Goal: Task Accomplishment & Management: Complete application form

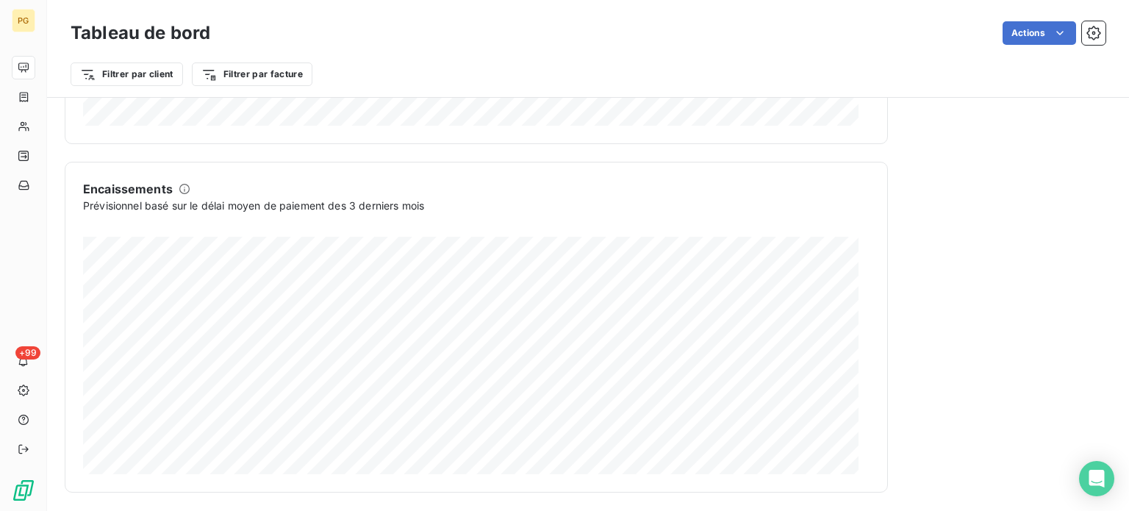
scroll to position [921, 0]
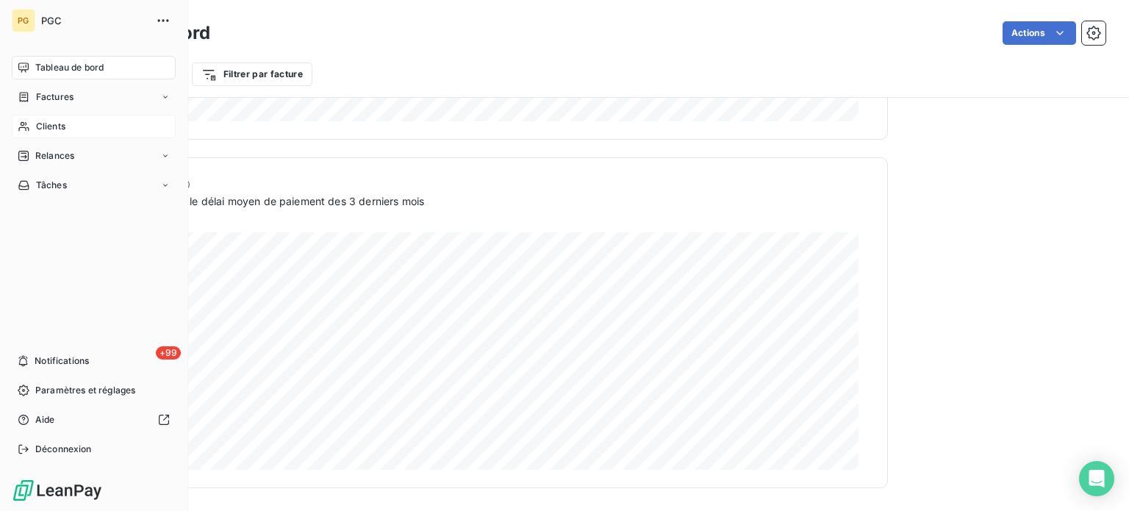
click at [46, 127] on span "Clients" at bounding box center [50, 126] width 29 height 13
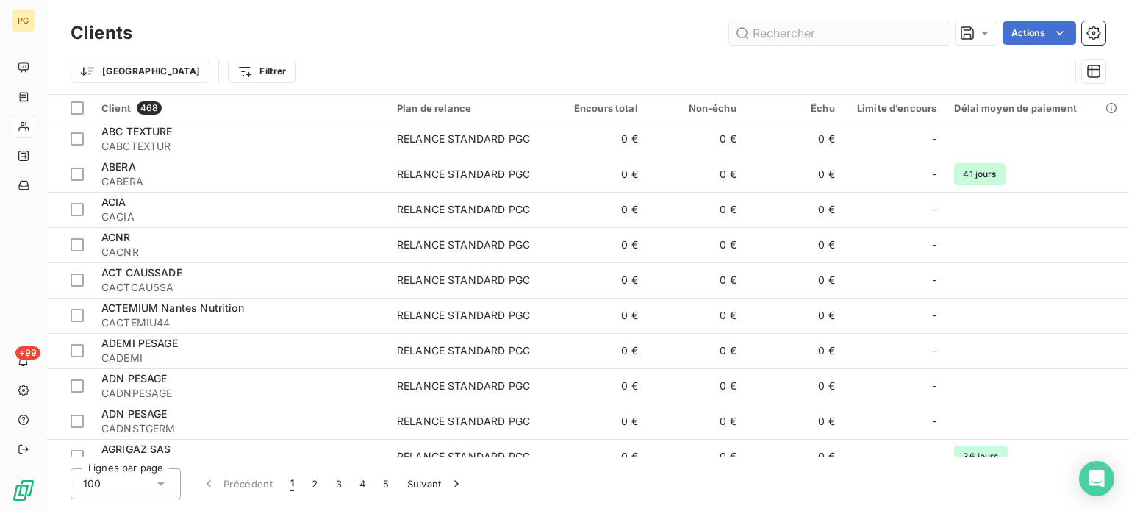
click at [764, 33] on input "text" at bounding box center [839, 33] width 220 height 24
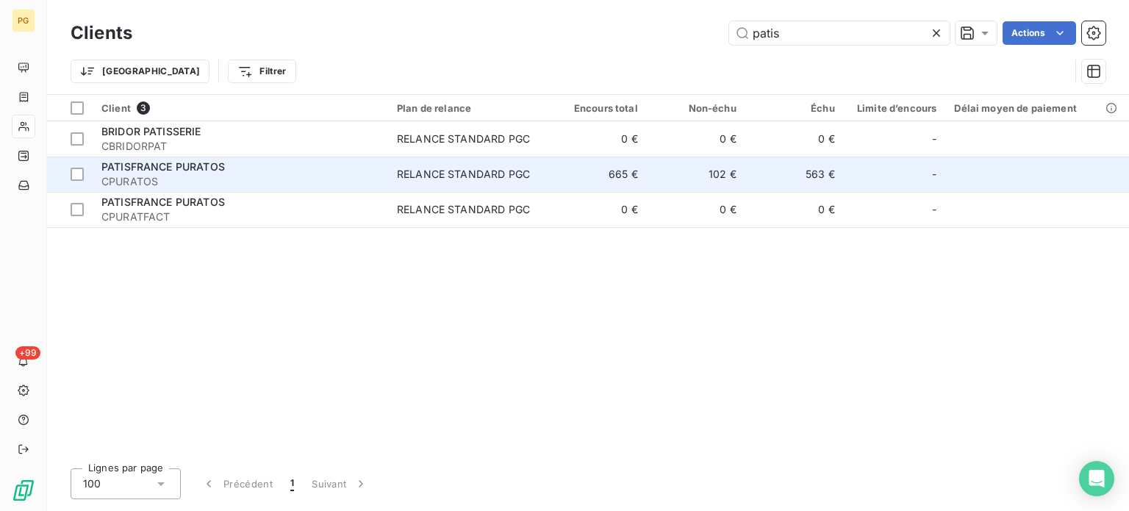
type input "patis"
click at [200, 173] on div "PATISFRANCE PURATOS" at bounding box center [240, 166] width 278 height 15
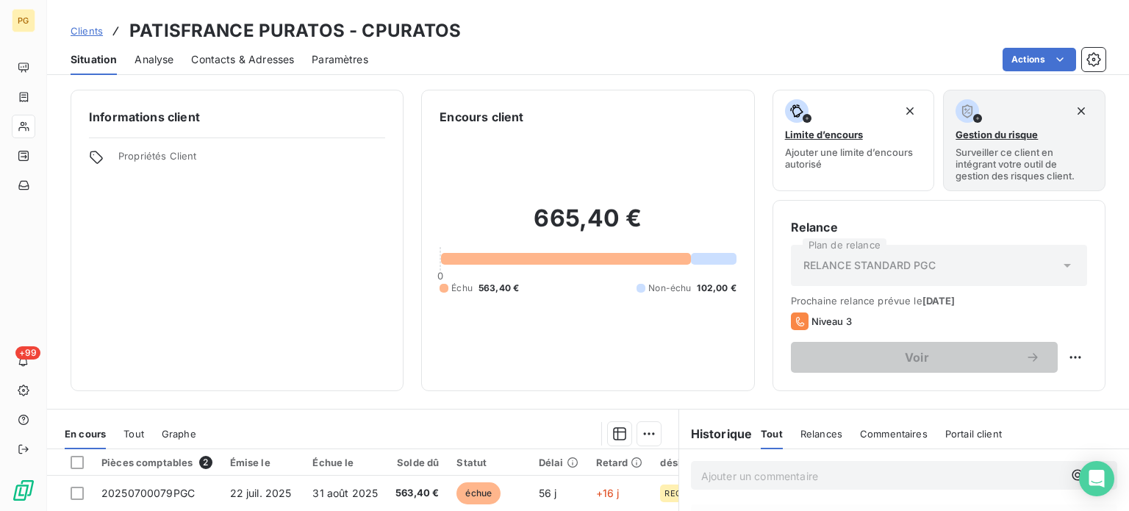
click at [248, 61] on span "Contacts & Adresses" at bounding box center [242, 59] width 103 height 15
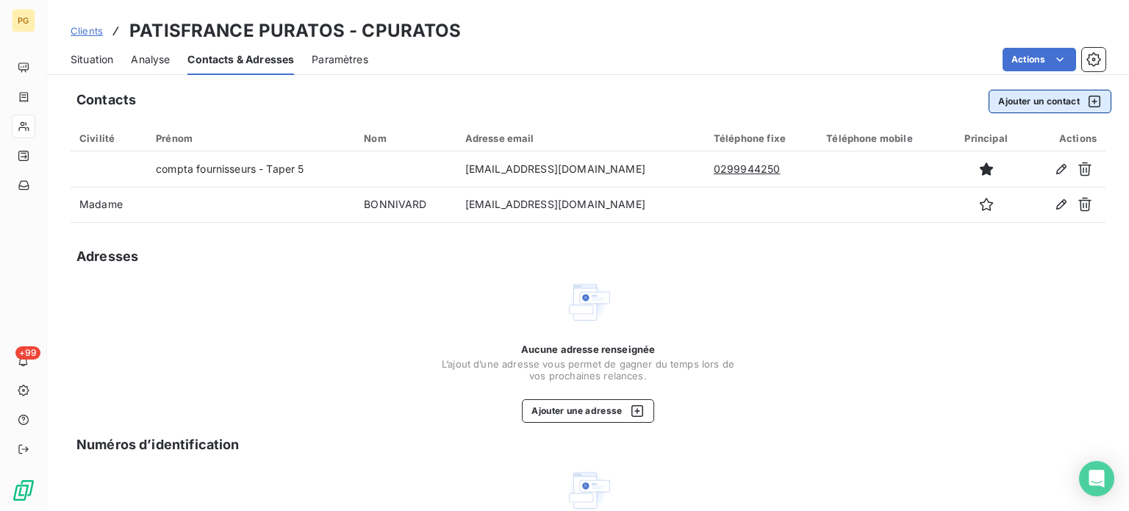
click at [1033, 107] on button "Ajouter un contact" at bounding box center [1050, 102] width 123 height 24
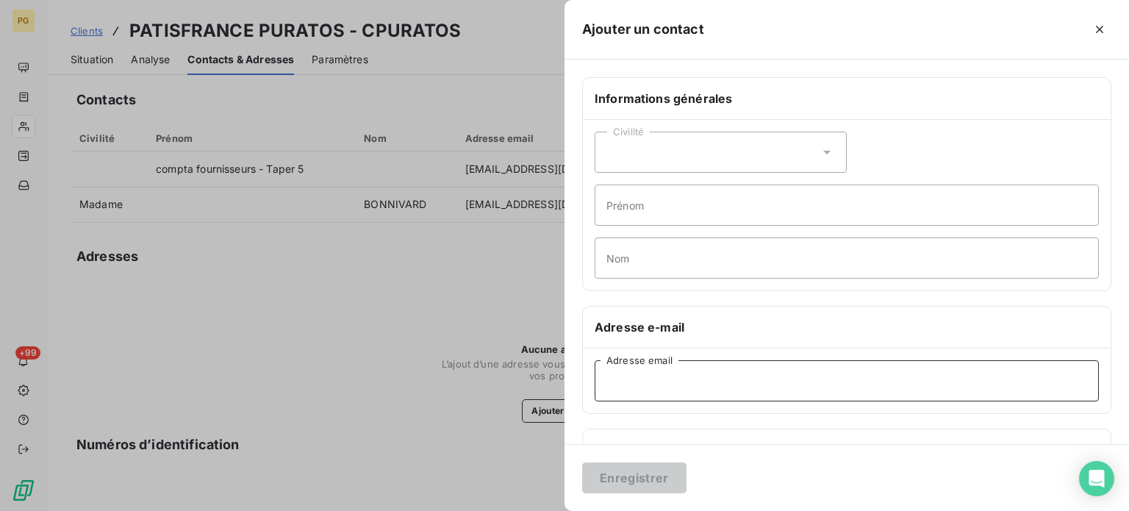
click at [673, 381] on input "Adresse email" at bounding box center [847, 380] width 504 height 41
paste input "[EMAIL_ADDRESS][DOMAIN_NAME]"
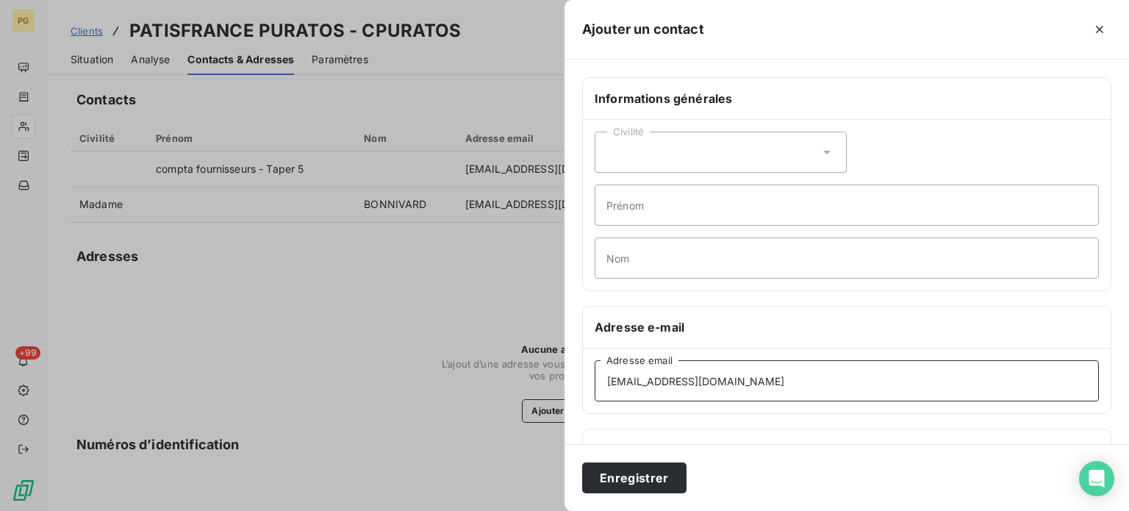
type input "[EMAIL_ADDRESS][DOMAIN_NAME]"
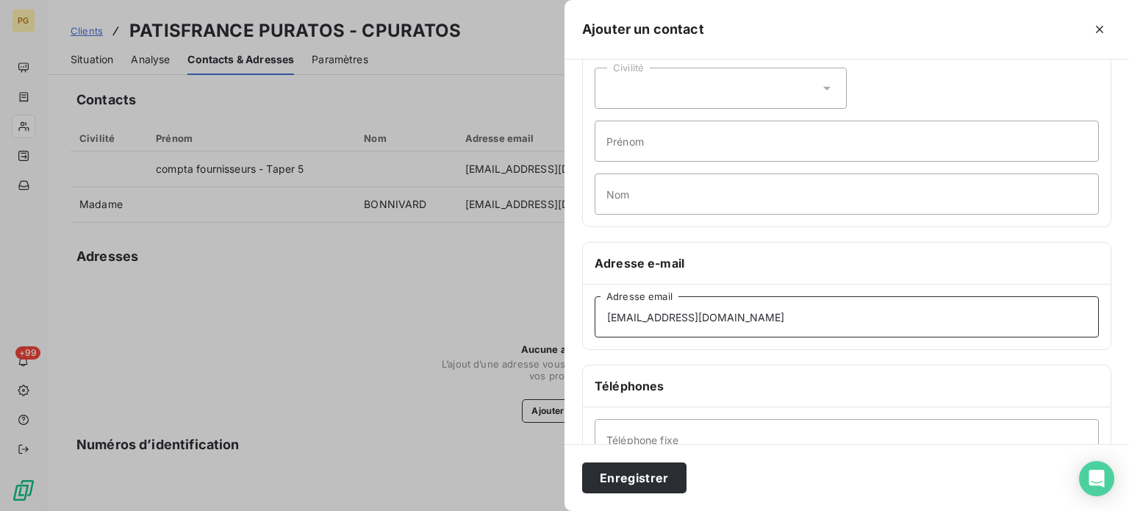
scroll to position [147, 0]
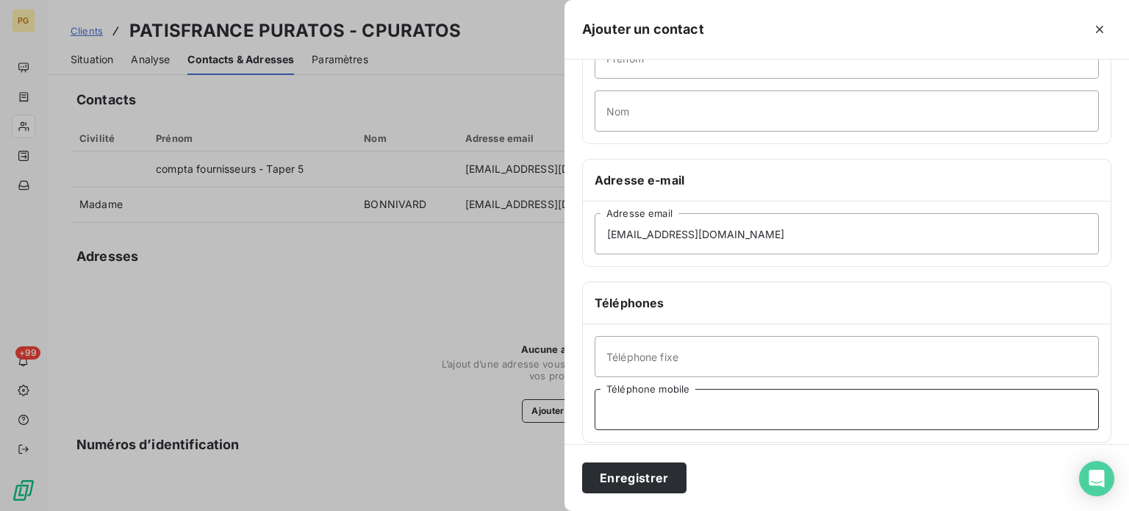
click at [648, 409] on input "Téléphone mobile" at bounding box center [847, 409] width 504 height 41
paste input "169516407"
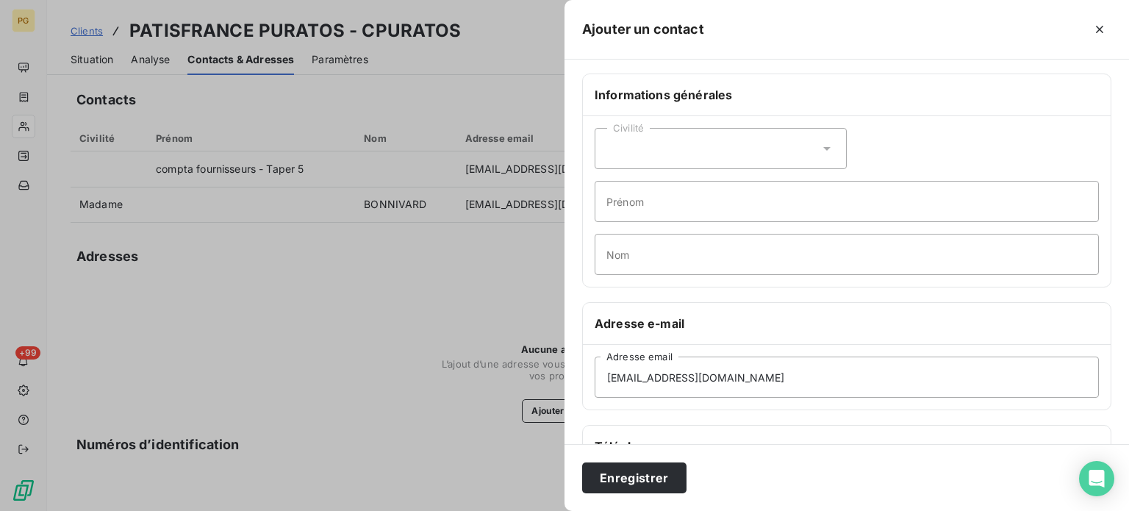
scroll to position [0, 0]
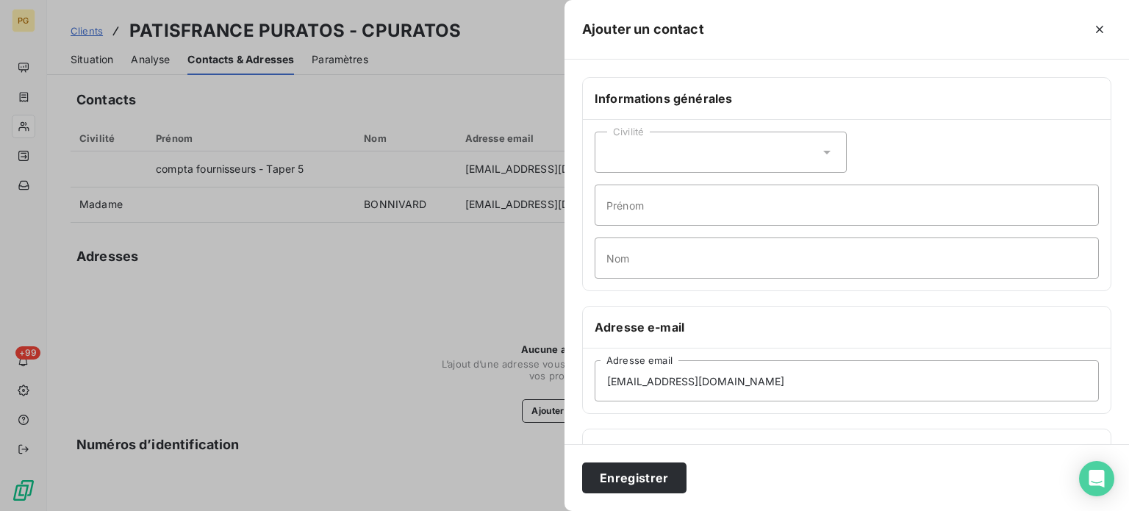
type input "0169516407"
click at [820, 152] on icon at bounding box center [827, 152] width 15 height 15
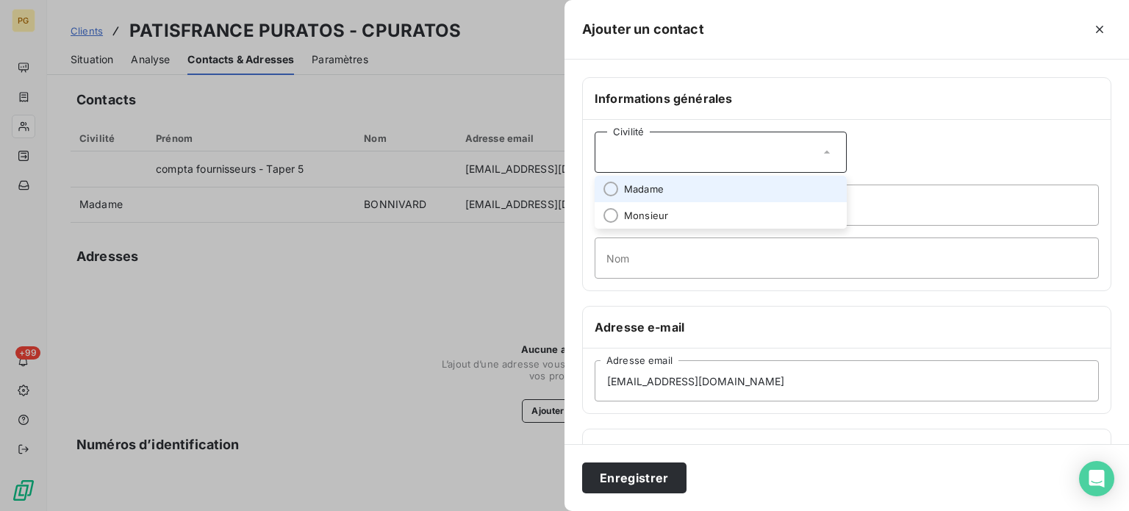
click at [644, 189] on span "Madame" at bounding box center [644, 189] width 40 height 14
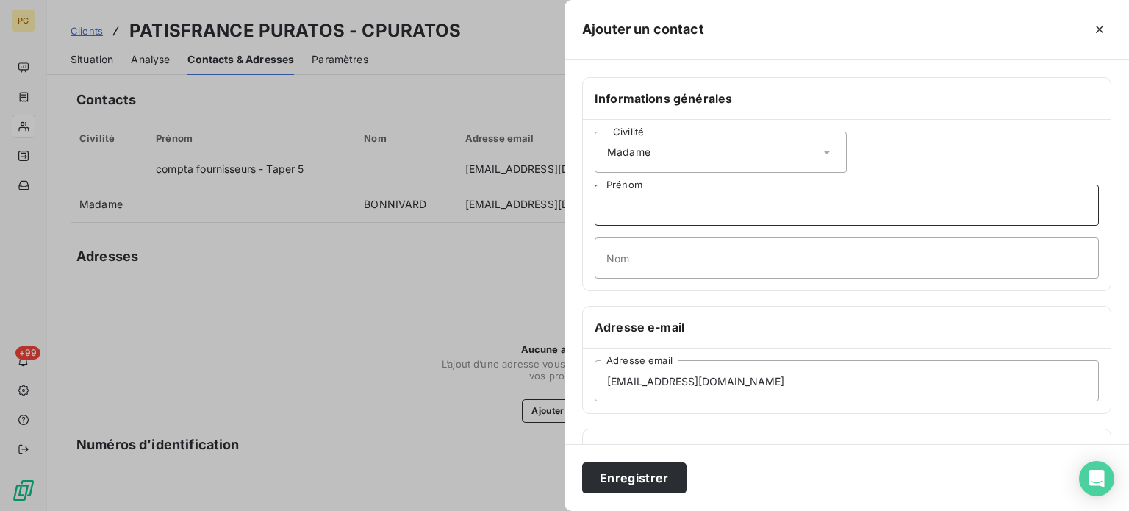
click at [638, 201] on input "Prénom" at bounding box center [847, 204] width 504 height 41
paste input "AGNEESSENS Crystele"
type input "AGNEESSENS Crystele"
click at [626, 248] on input "Nom" at bounding box center [847, 257] width 504 height 41
paste input "AGNEESSENS Crystele"
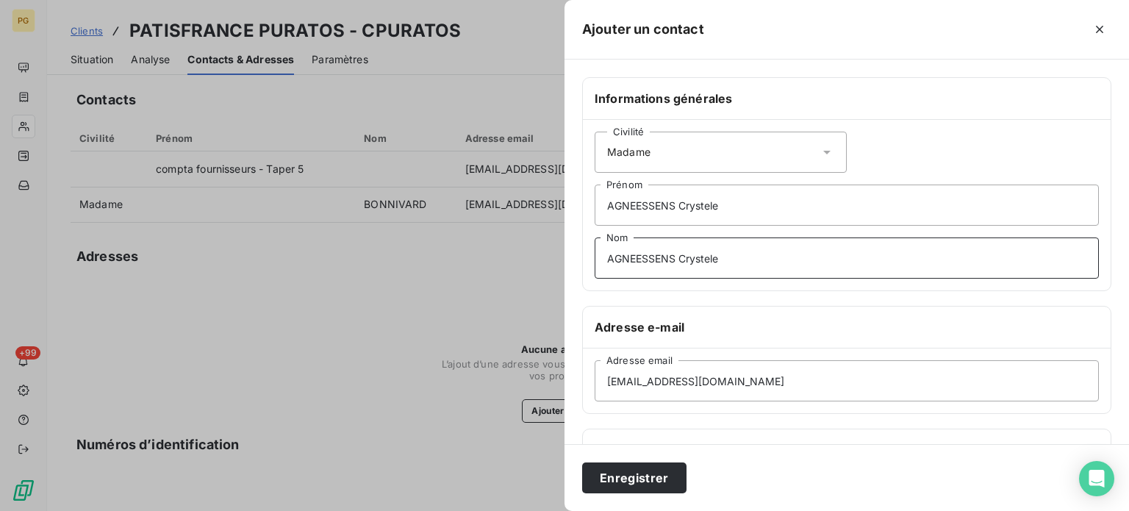
type input "AGNEESSENS Crystele"
drag, startPoint x: 678, startPoint y: 204, endPoint x: 600, endPoint y: 206, distance: 77.9
click at [600, 206] on input "AGNEESSENS Crystele" at bounding box center [847, 204] width 504 height 41
type input "Crystele"
click at [733, 255] on input "AGNEESSENS Crystele" at bounding box center [847, 257] width 504 height 41
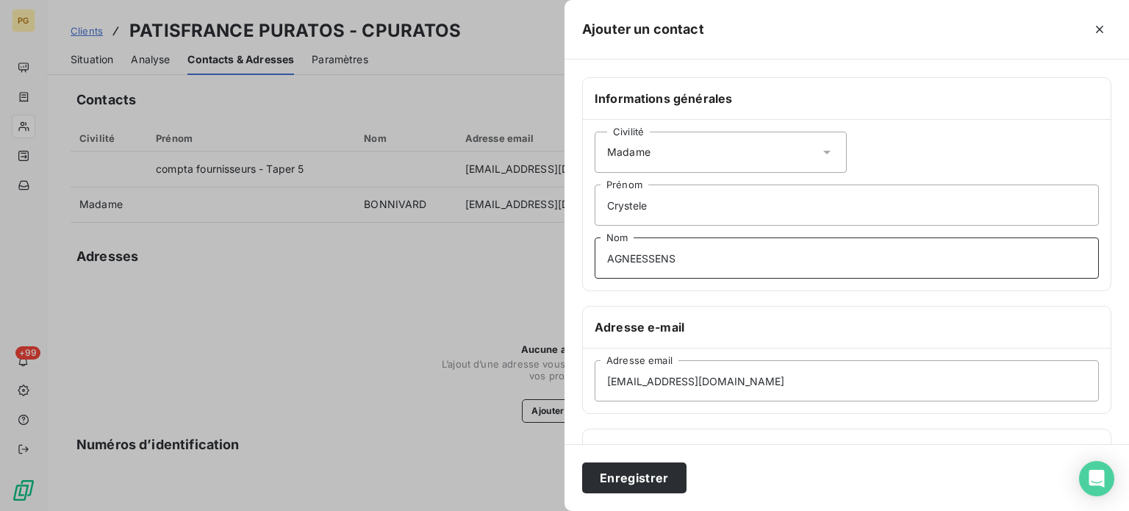
click at [606, 256] on input "AGNEESSENS" at bounding box center [847, 257] width 504 height 41
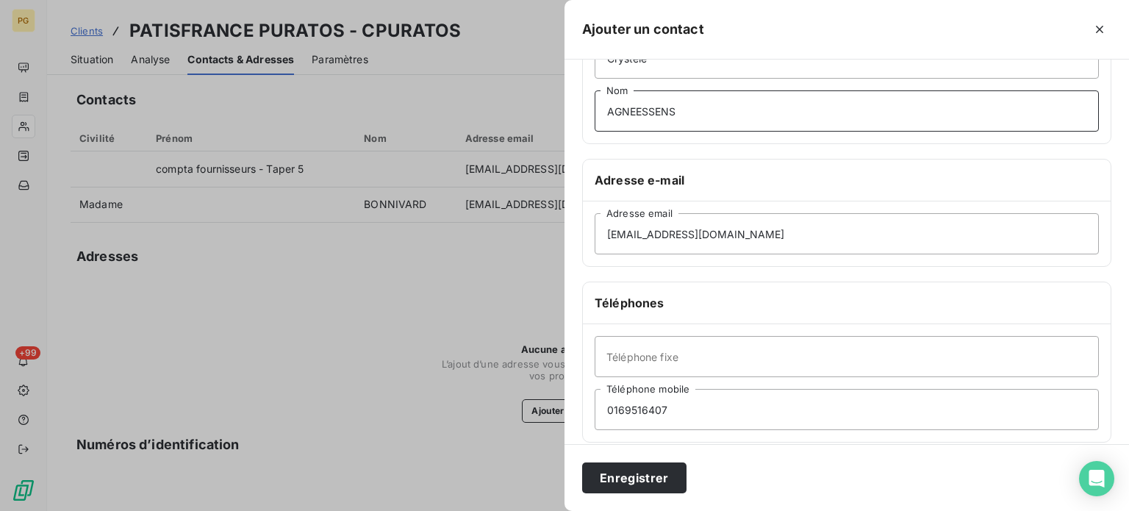
scroll to position [220, 0]
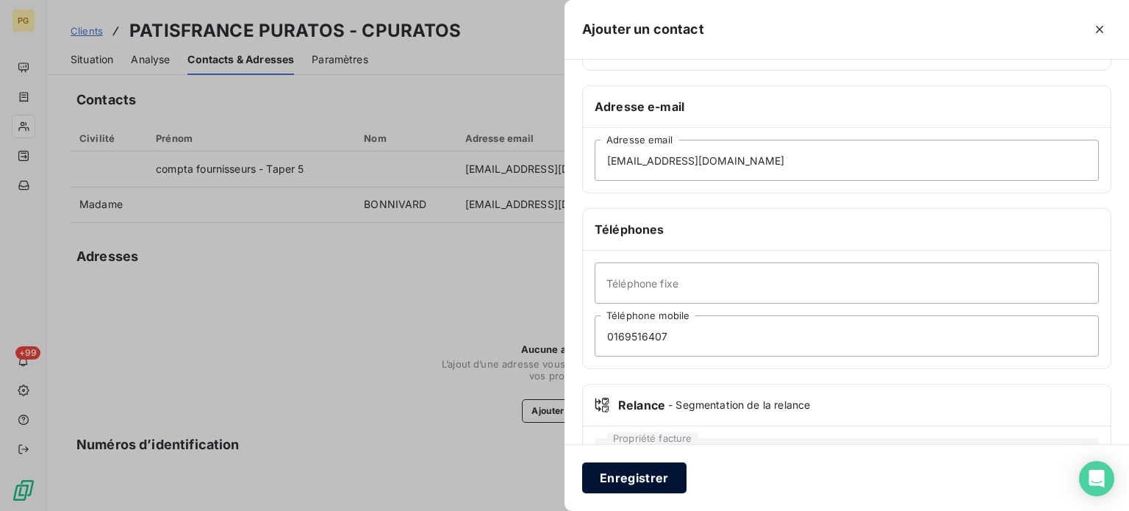
type input "AGNEESSENS"
click at [631, 483] on button "Enregistrer" at bounding box center [634, 477] width 104 height 31
